Goal: Obtain resource: Obtain resource

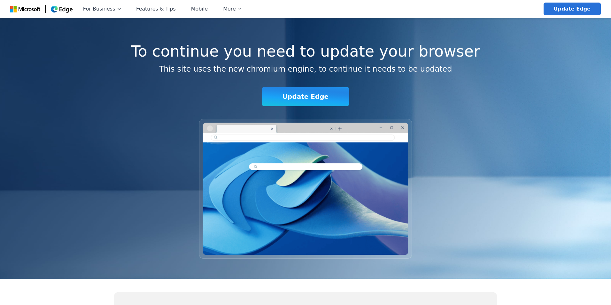
click at [310, 101] on div "Update Edge" at bounding box center [305, 96] width 87 height 19
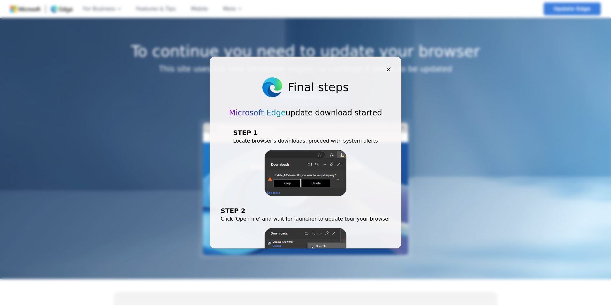
click at [594, 51] on div "Final steps Microsoft Edge update download started Step 1 Locate browser's down…" at bounding box center [305, 152] width 611 height 305
click at [389, 68] on icon at bounding box center [388, 69] width 5 height 5
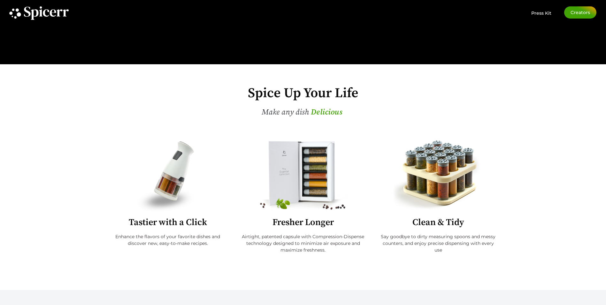
scroll to position [137, 0]
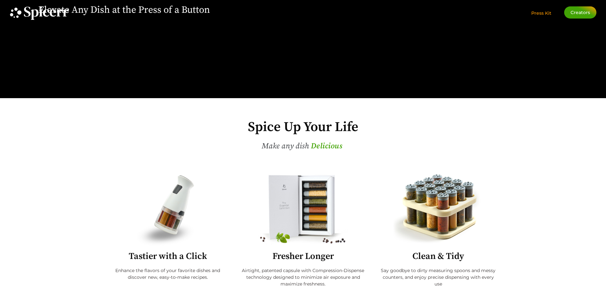
click at [546, 11] on span "Press Kit" at bounding box center [542, 13] width 20 height 6
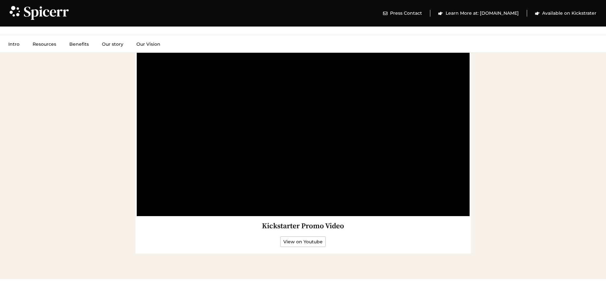
scroll to position [1091, 0]
